Goal: Use online tool/utility: Utilize a website feature to perform a specific function

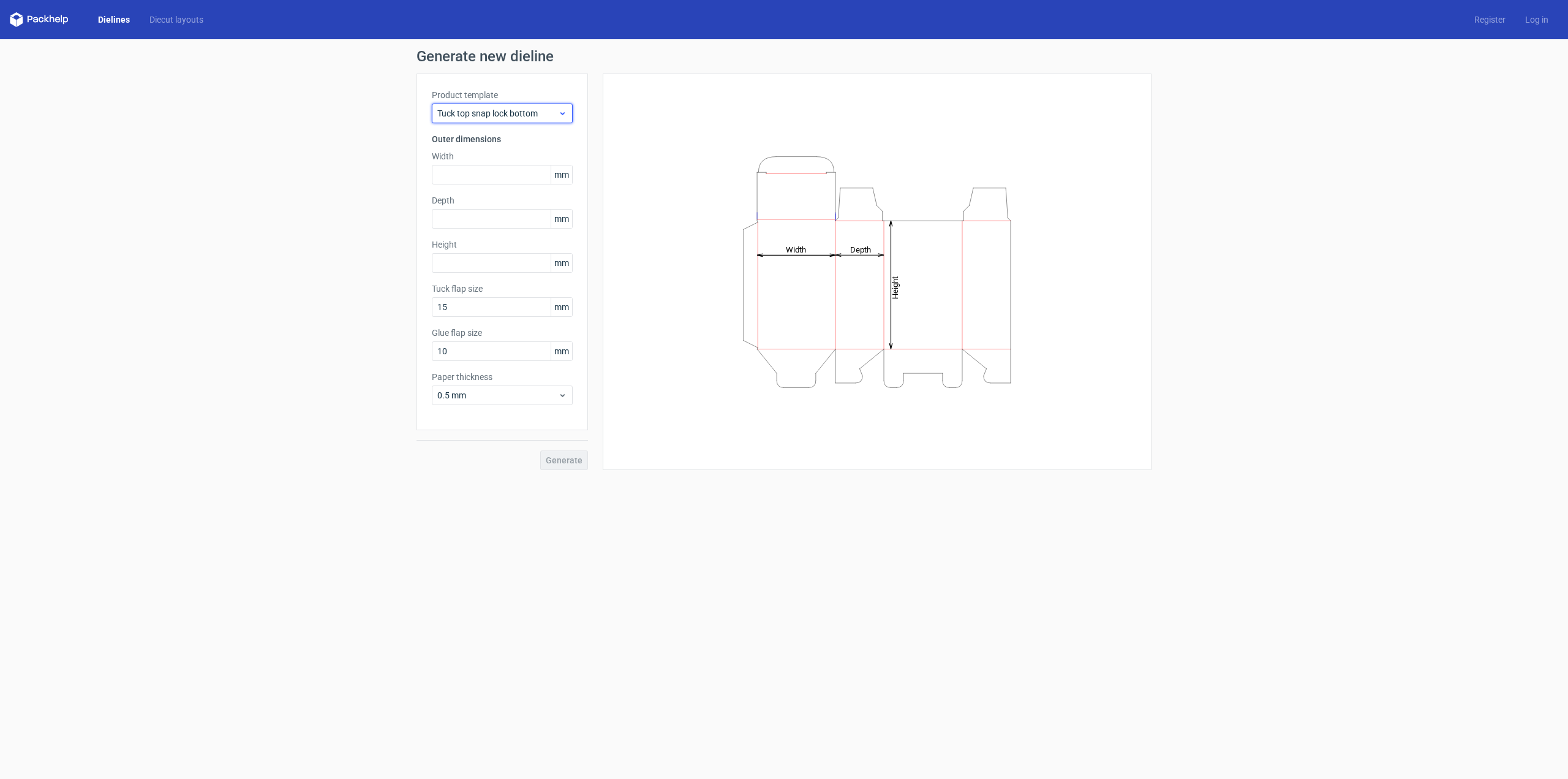
click at [488, 109] on span "Tuck top snap lock bottom" at bounding box center [498, 114] width 121 height 13
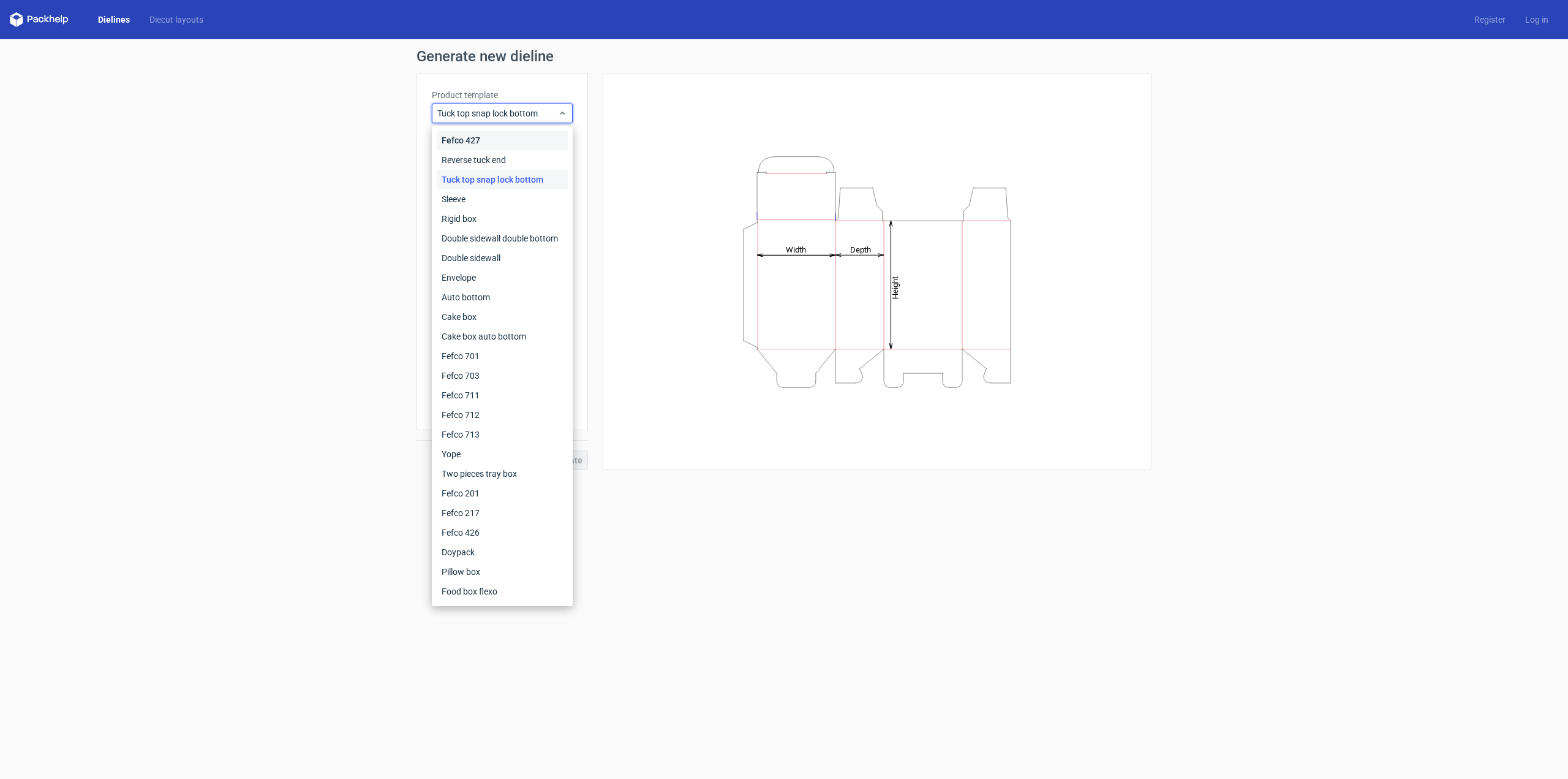
click at [481, 144] on div "Fefco 427" at bounding box center [502, 140] width 131 height 20
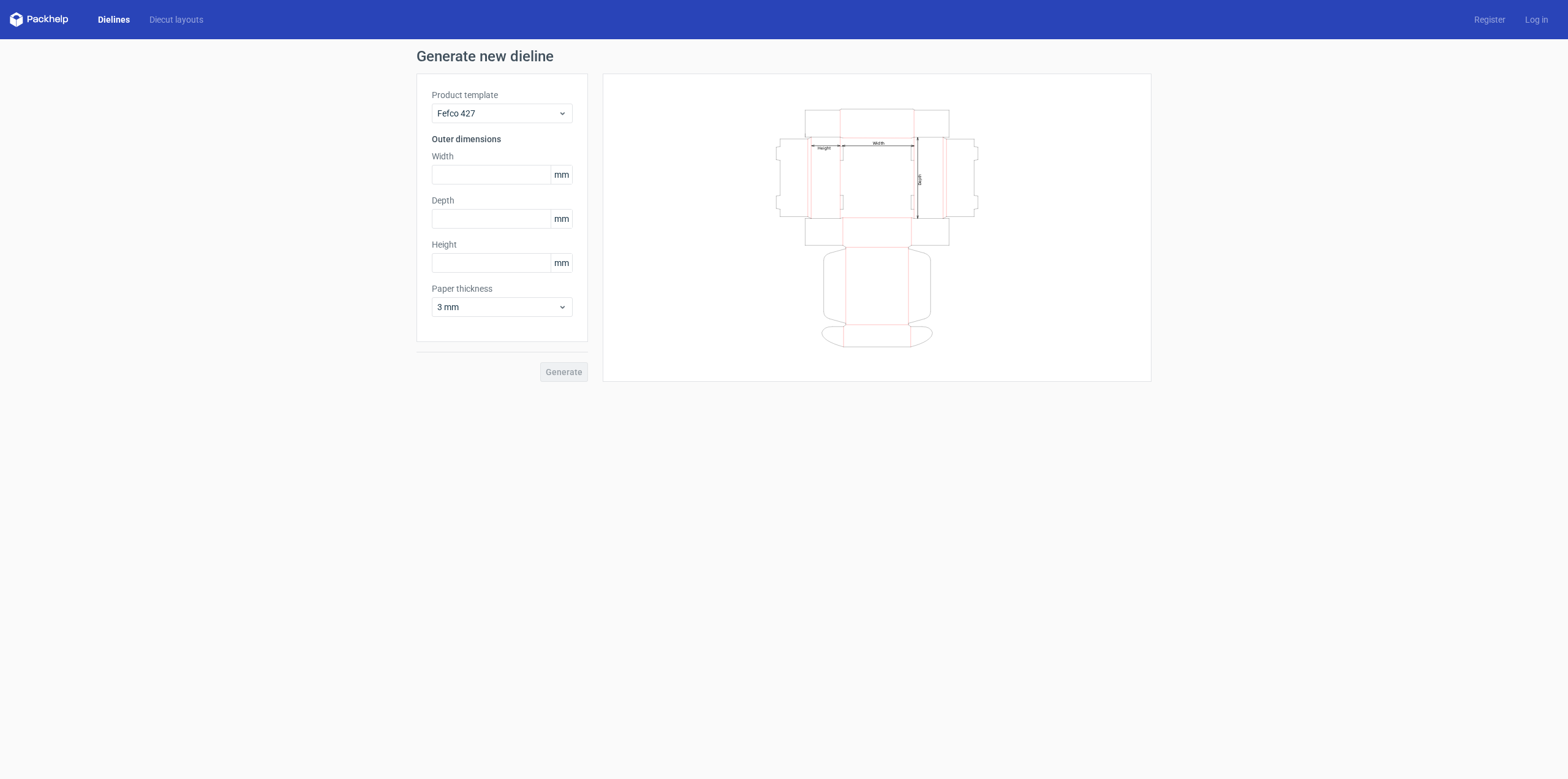
click at [560, 369] on div "Generate" at bounding box center [501, 362] width 171 height 39
click at [509, 309] on span "3 mm" at bounding box center [498, 307] width 121 height 13
click at [465, 351] on div "0.5 mm" at bounding box center [502, 354] width 131 height 20
click at [534, 108] on span "Tuck top snap lock bottom" at bounding box center [498, 114] width 121 height 13
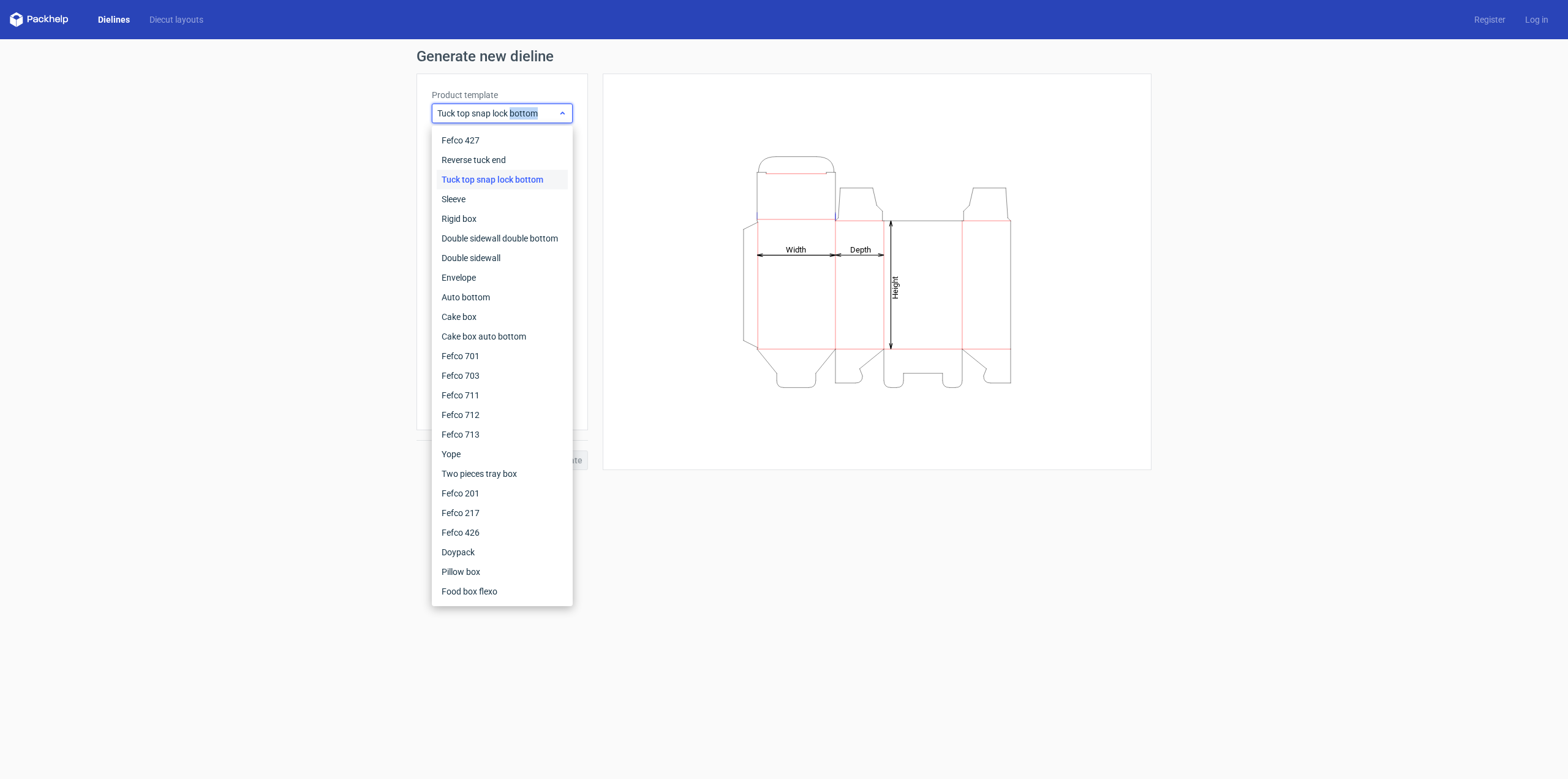
click at [534, 108] on span "Tuck top snap lock bottom" at bounding box center [498, 114] width 121 height 13
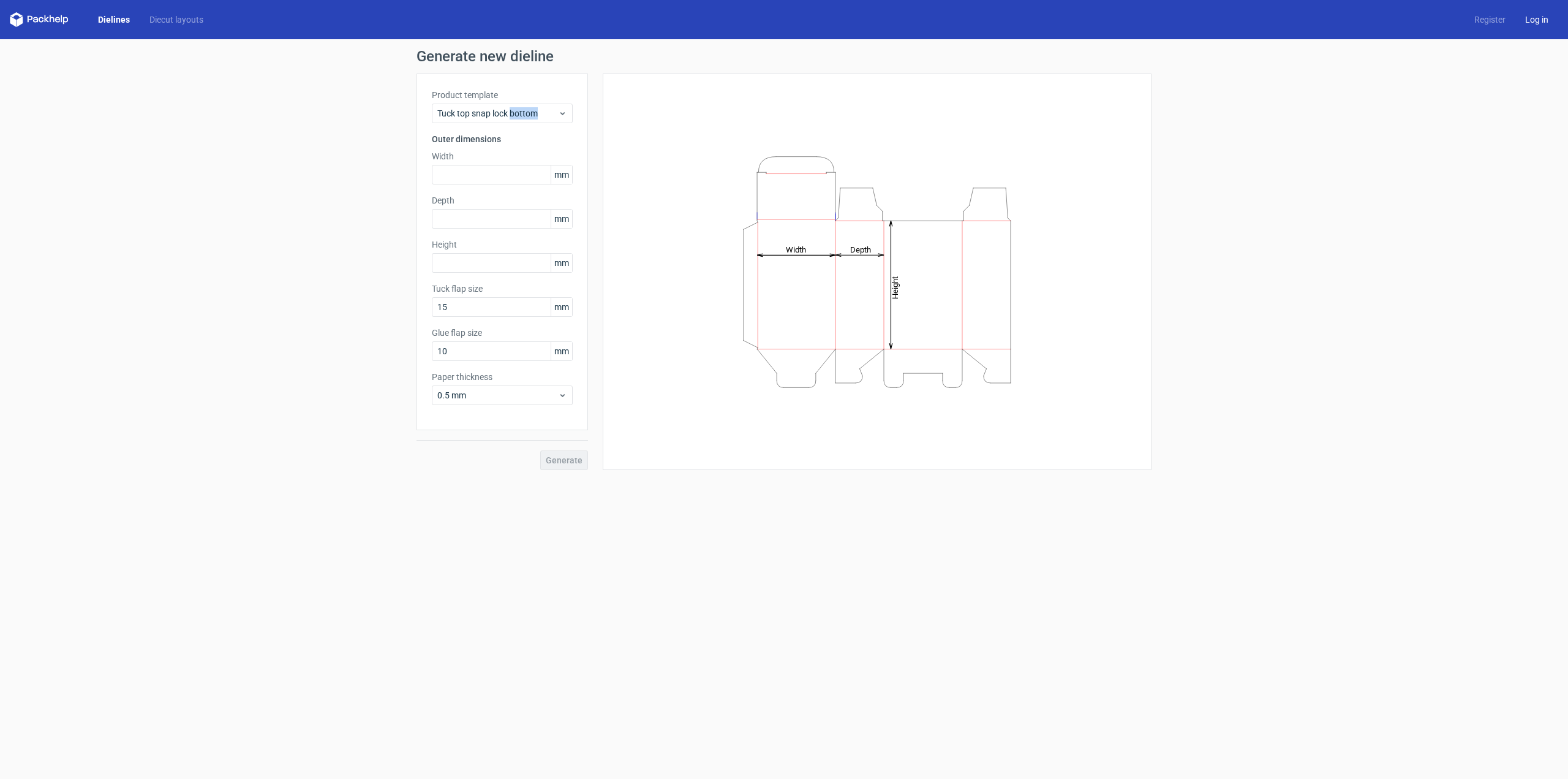
click at [1538, 19] on link "Log in" at bounding box center [1538, 20] width 43 height 13
click at [112, 19] on link "Dielines" at bounding box center [113, 20] width 51 height 13
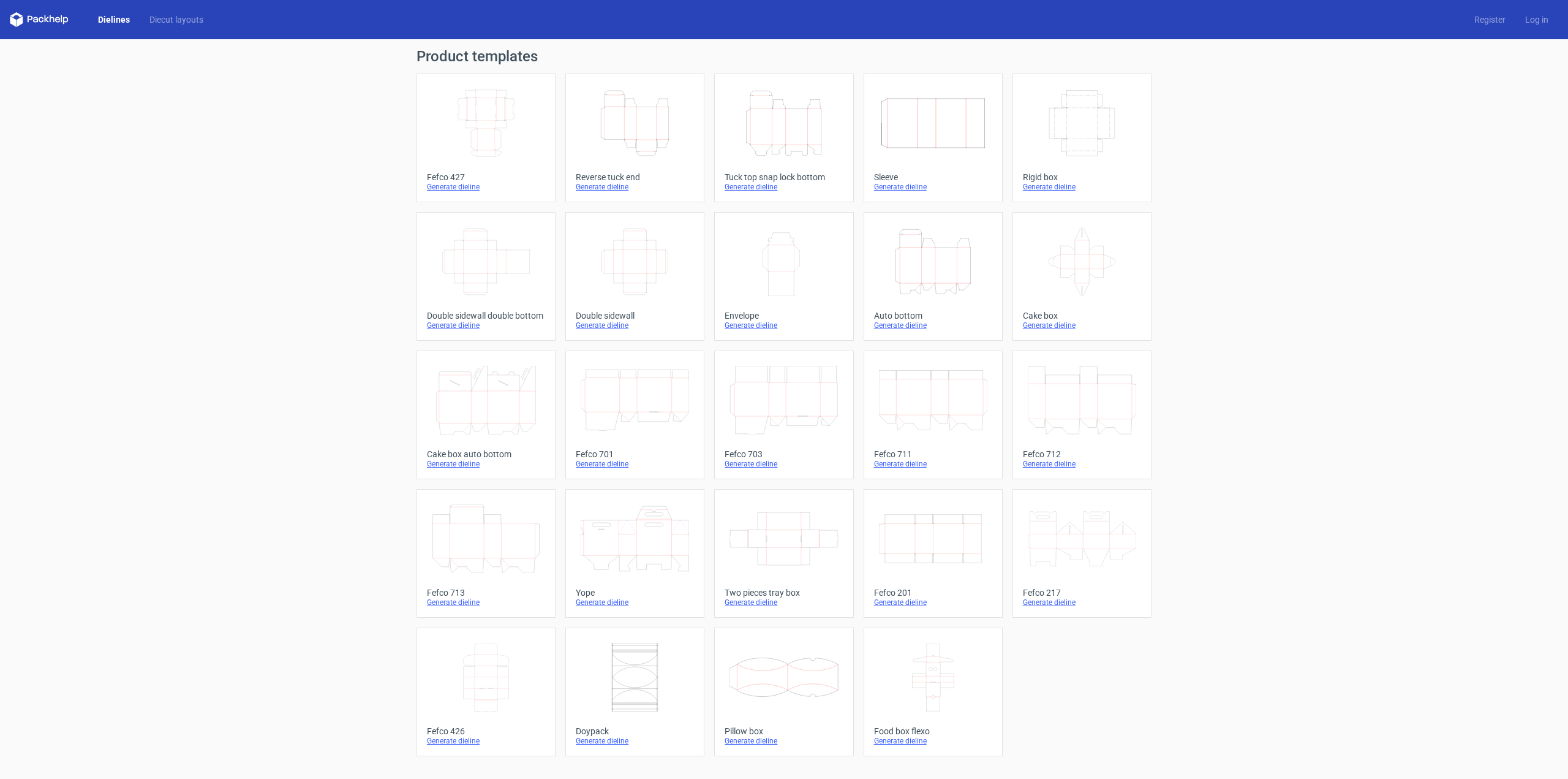
click at [497, 121] on icon "Width Depth Height" at bounding box center [486, 123] width 109 height 68
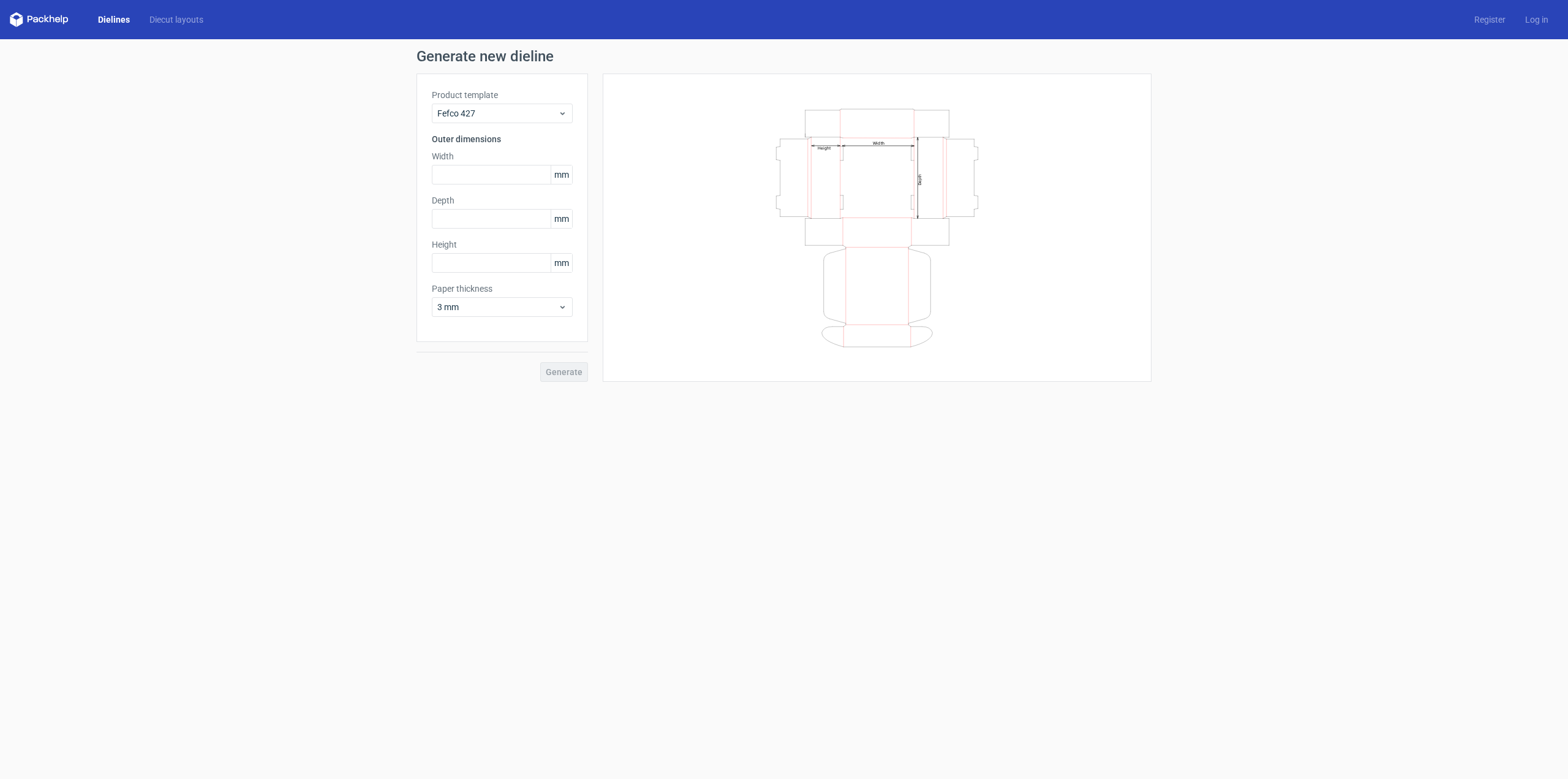
click at [37, 22] on icon at bounding box center [35, 20] width 4 height 5
